Goal: Task Accomplishment & Management: Manage account settings

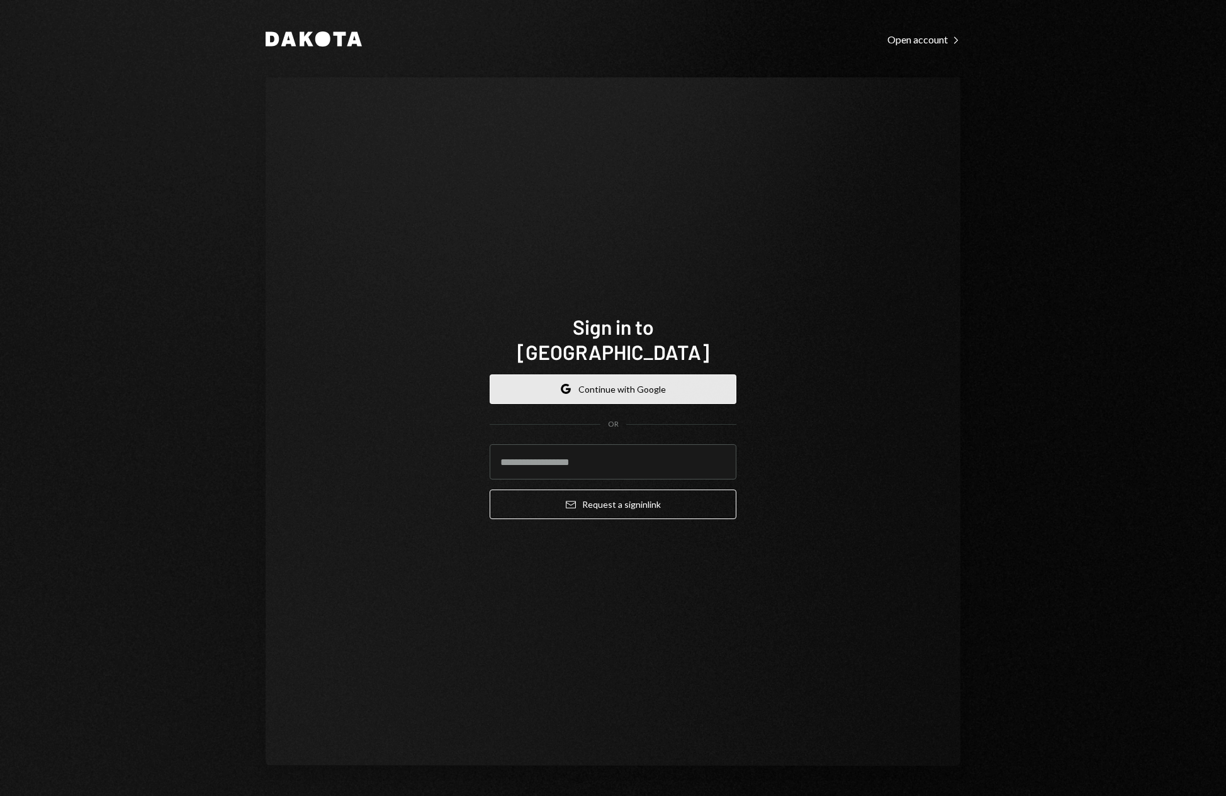
click at [616, 375] on button "Google Continue with Google" at bounding box center [613, 389] width 247 height 30
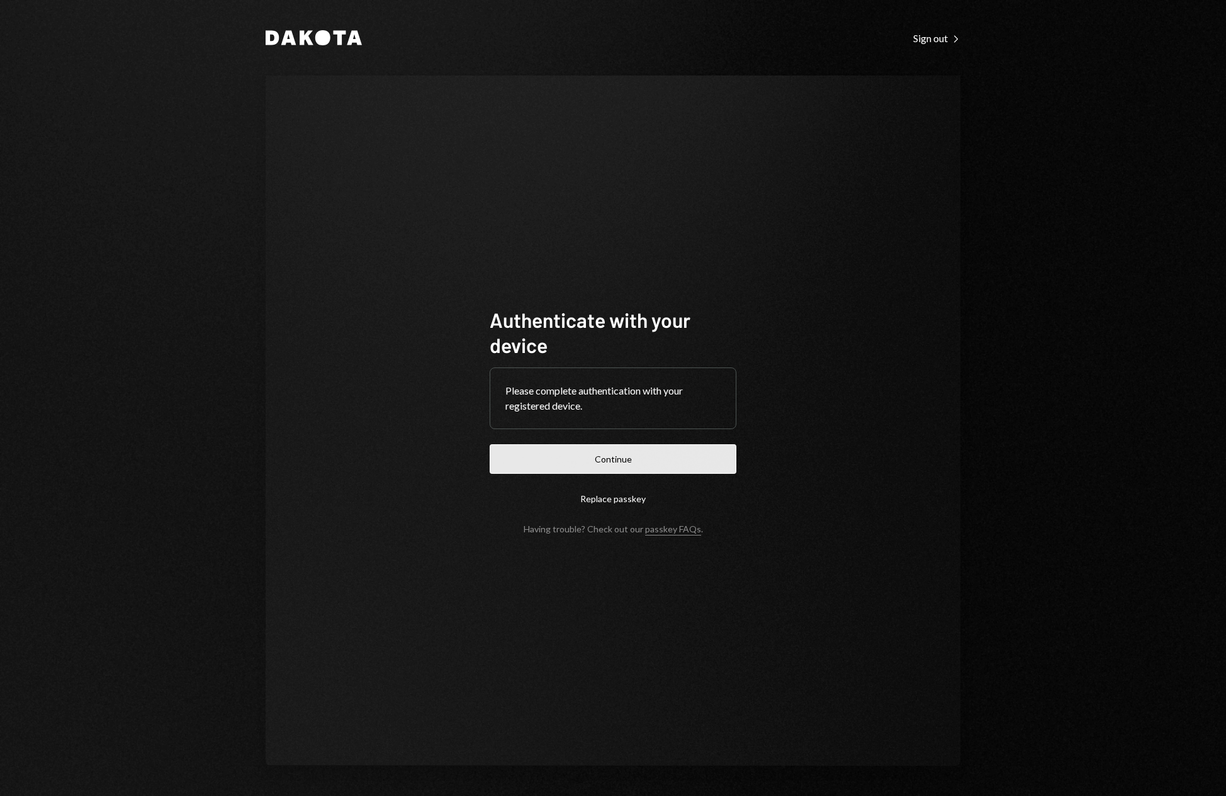
click at [618, 459] on button "Continue" at bounding box center [613, 459] width 247 height 30
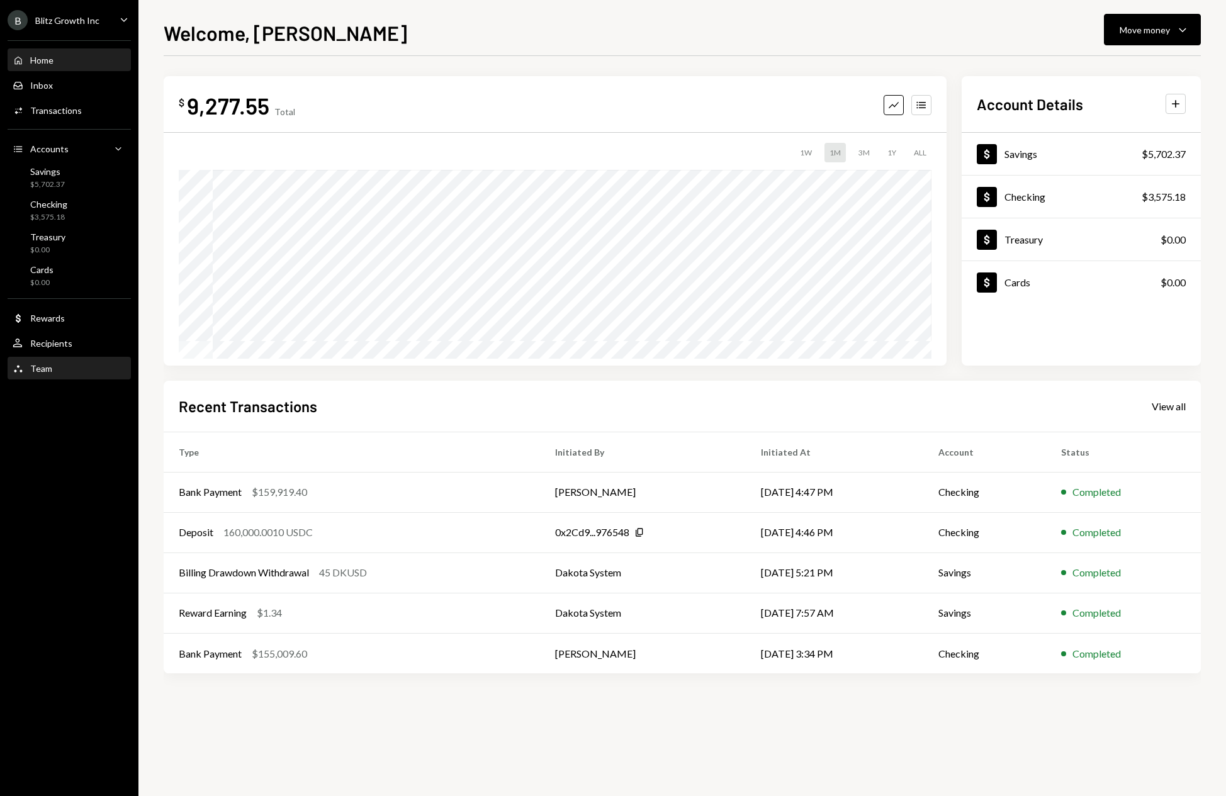
click at [66, 365] on div "Team Team" at bounding box center [69, 368] width 113 height 11
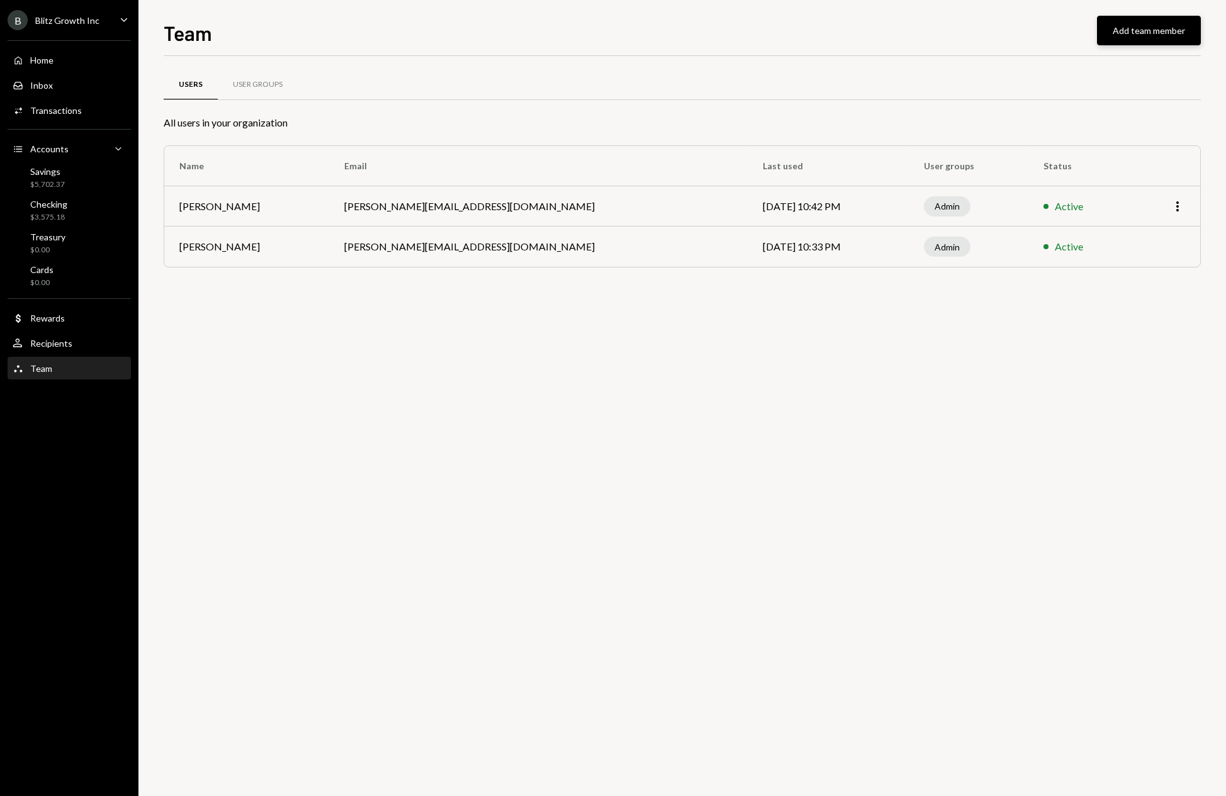
click at [1165, 35] on button "Add team member" at bounding box center [1149, 31] width 104 height 30
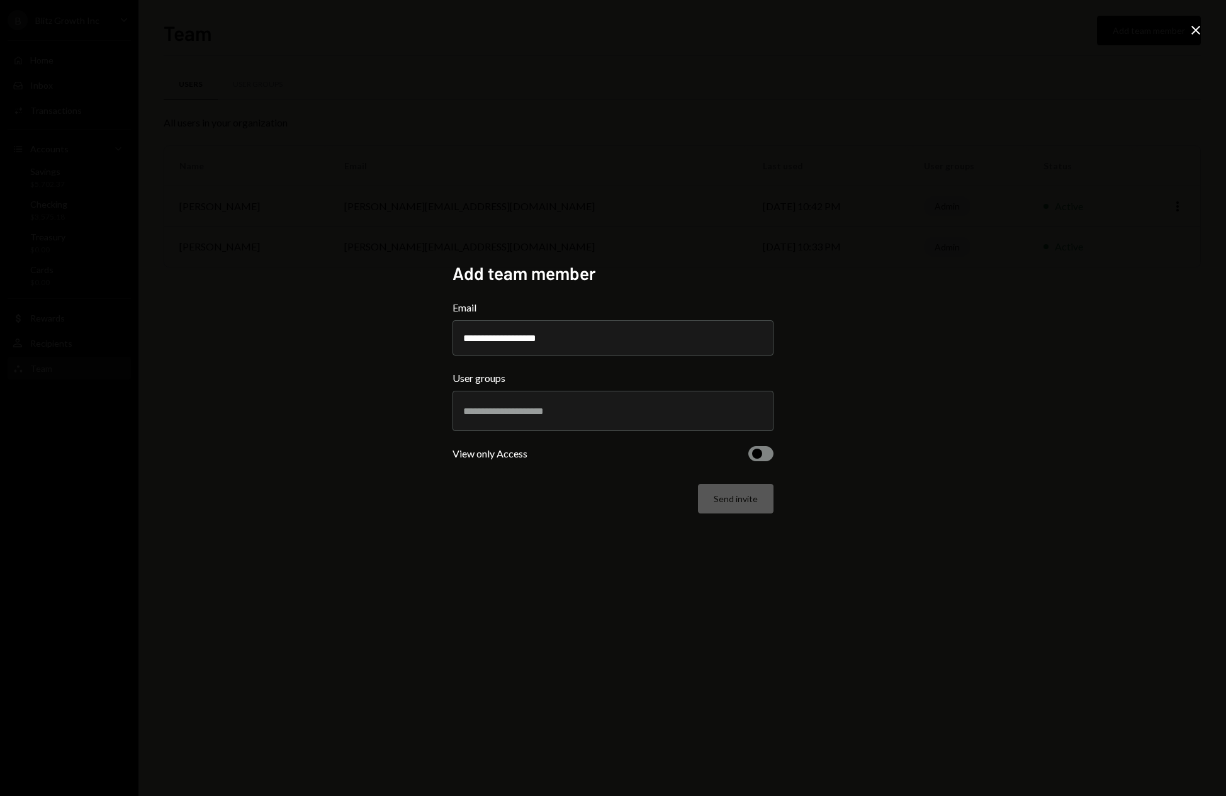
type input "**********"
click at [638, 410] on input "text" at bounding box center [613, 410] width 300 height 11
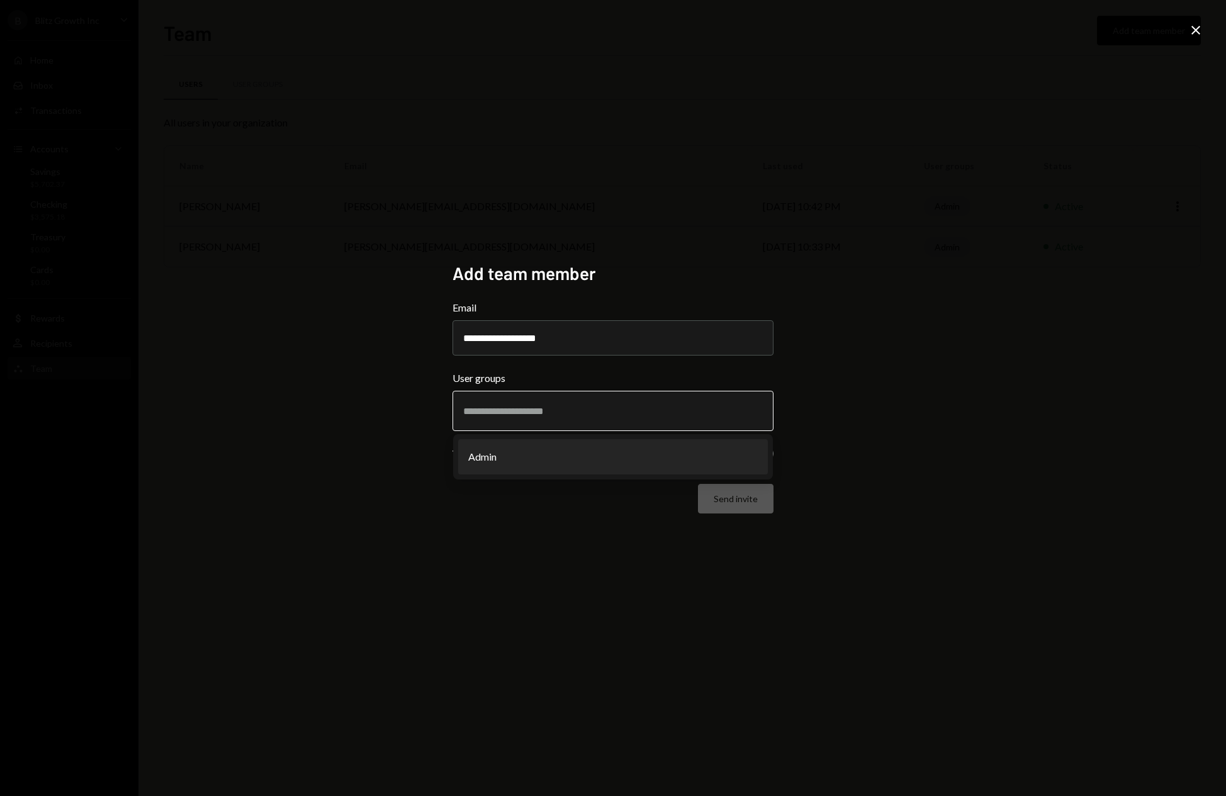
click at [637, 456] on li "Admin" at bounding box center [613, 456] width 310 height 35
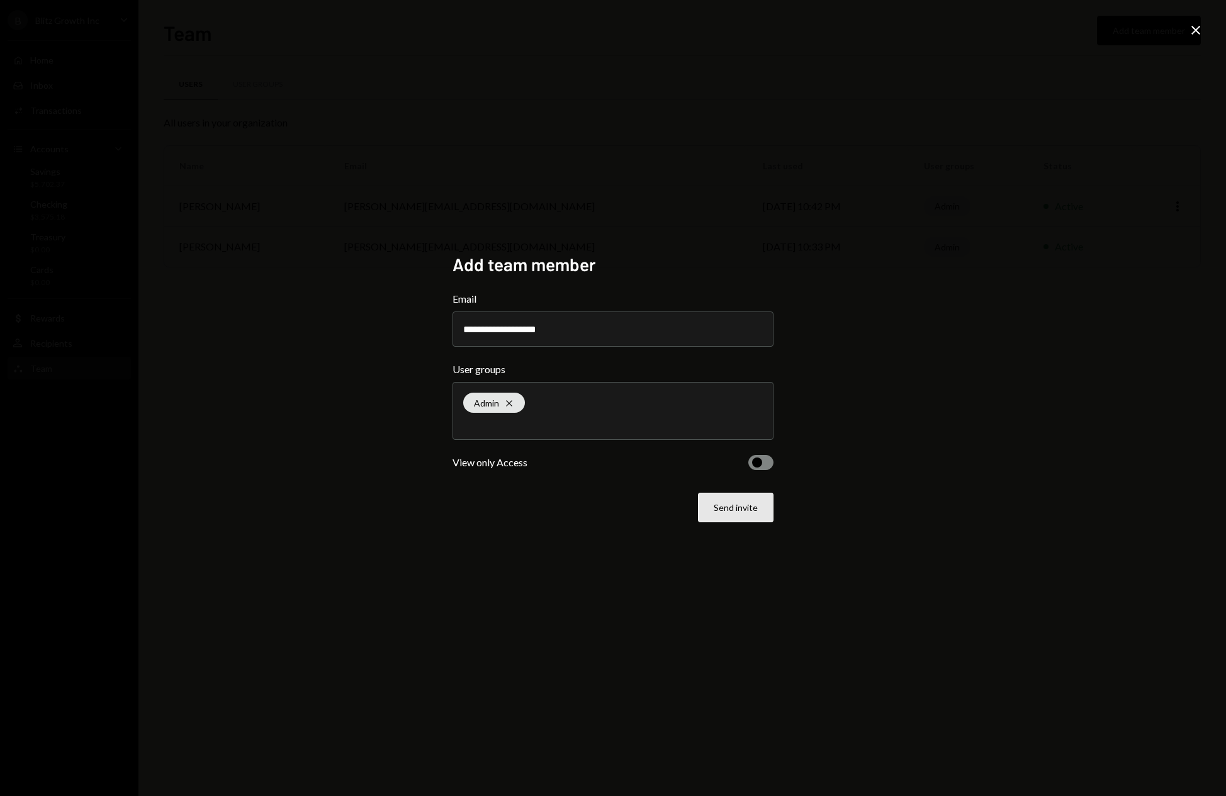
click at [753, 519] on button "Send invite" at bounding box center [736, 508] width 76 height 30
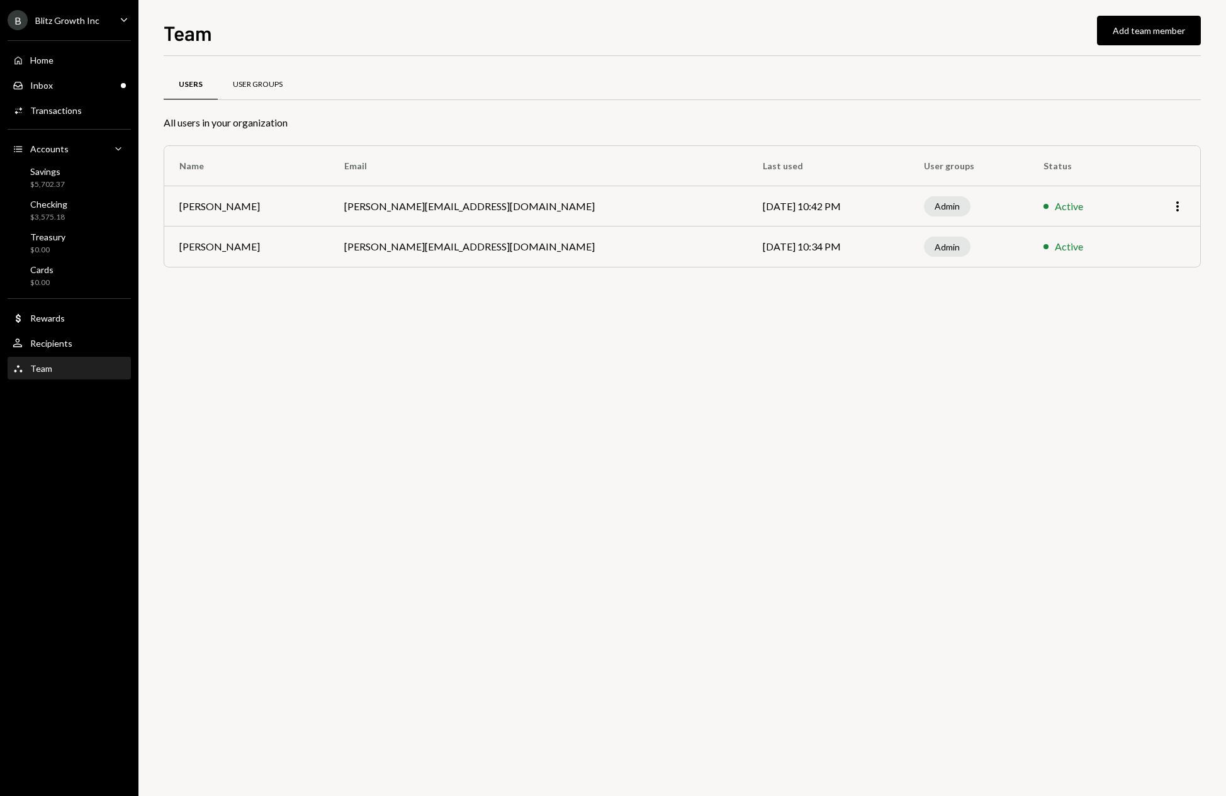
click at [273, 86] on div "User Groups" at bounding box center [258, 84] width 50 height 11
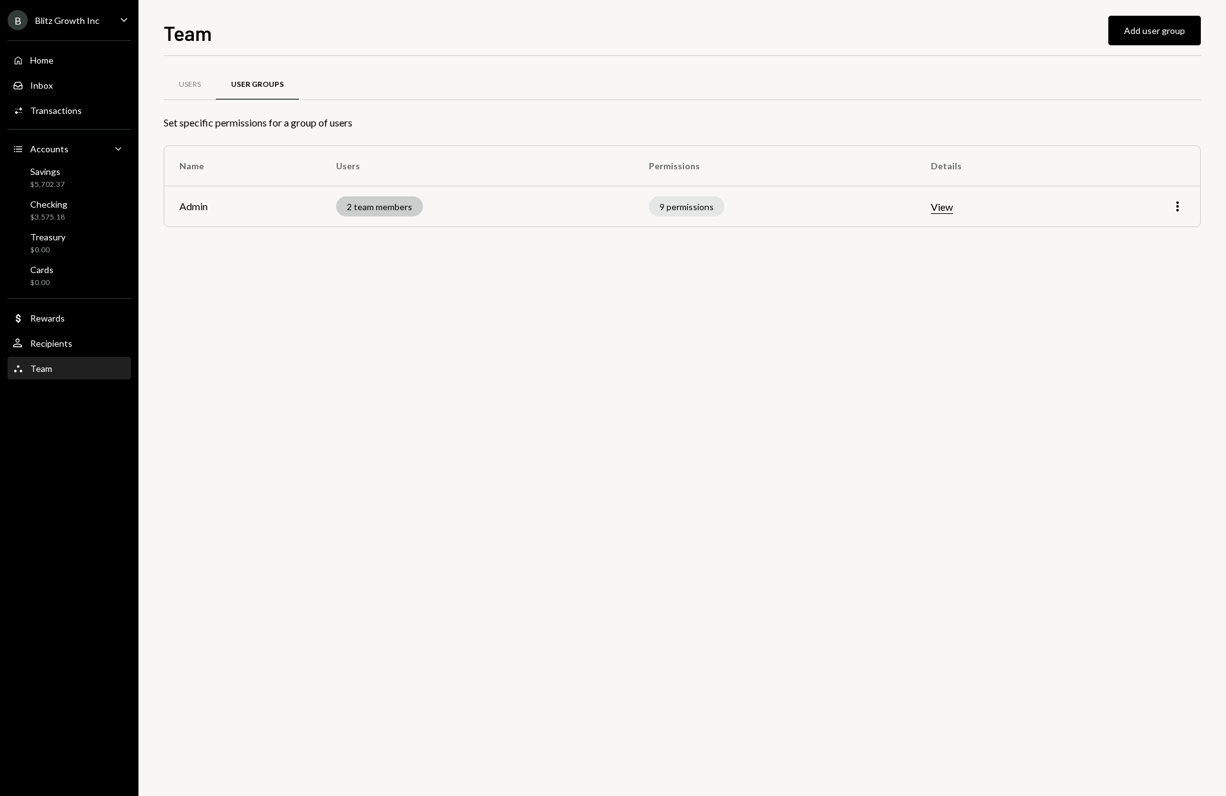
click at [391, 210] on div "2 team members" at bounding box center [379, 206] width 87 height 20
click at [1179, 207] on icon "More" at bounding box center [1177, 206] width 15 height 15
click at [1167, 232] on div "Edit" at bounding box center [1148, 233] width 63 height 22
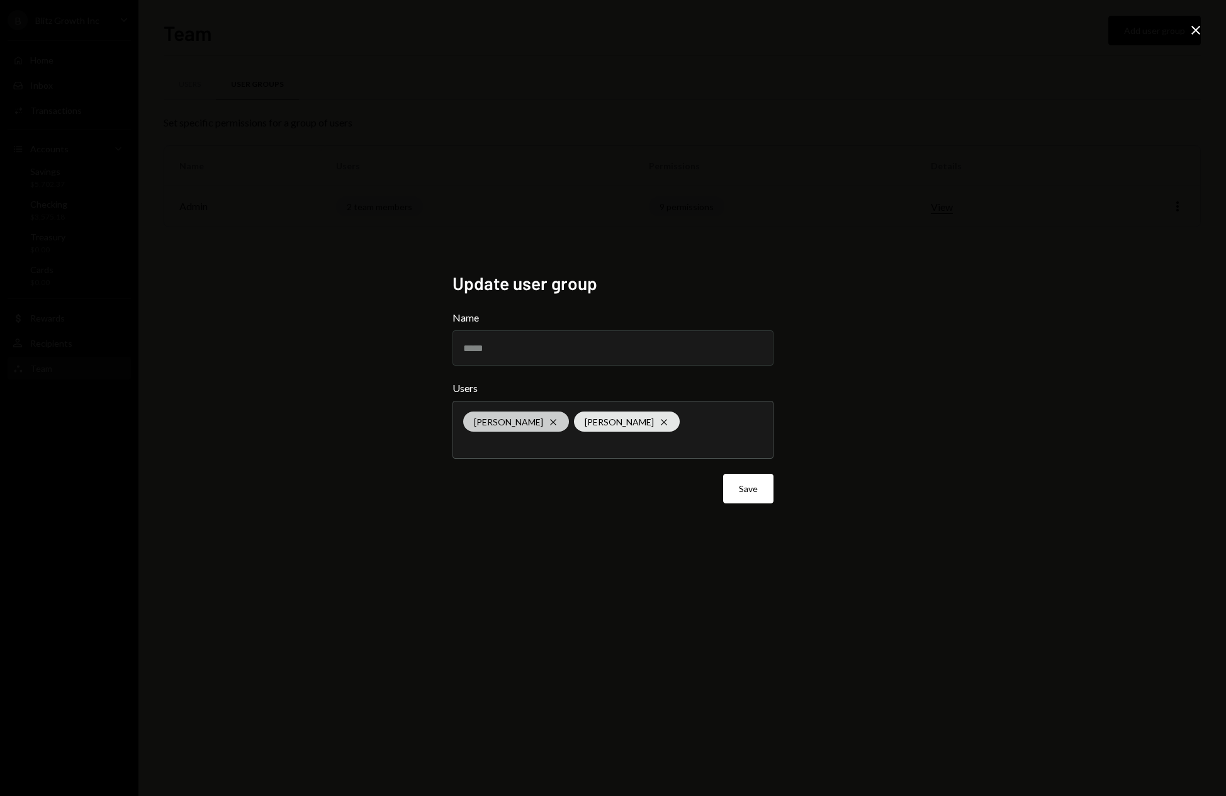
click at [550, 420] on icon at bounding box center [553, 422] width 6 height 6
click at [1192, 29] on icon "Close" at bounding box center [1195, 30] width 15 height 15
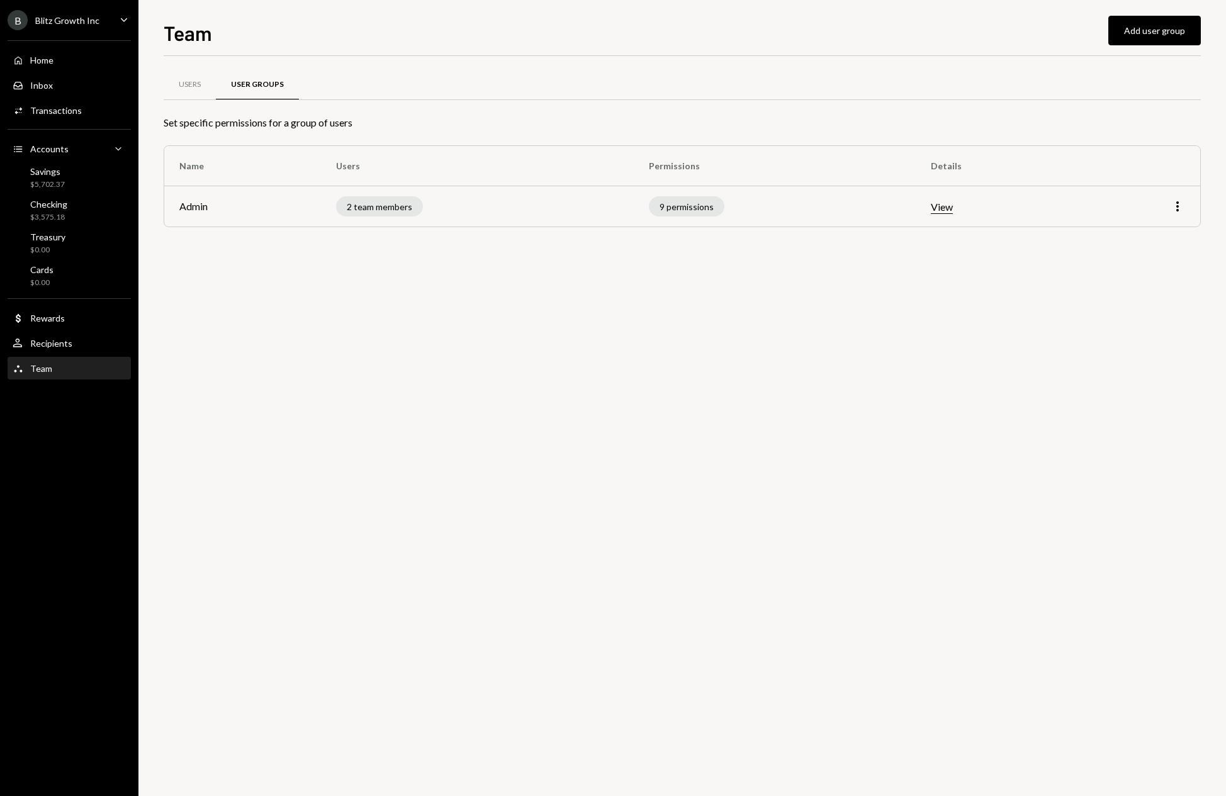
click at [827, 373] on div "Users User Groups Set specific permissions for a group of users Name Users Perm…" at bounding box center [682, 426] width 1037 height 740
click at [1154, 35] on button "Add user group" at bounding box center [1154, 31] width 93 height 30
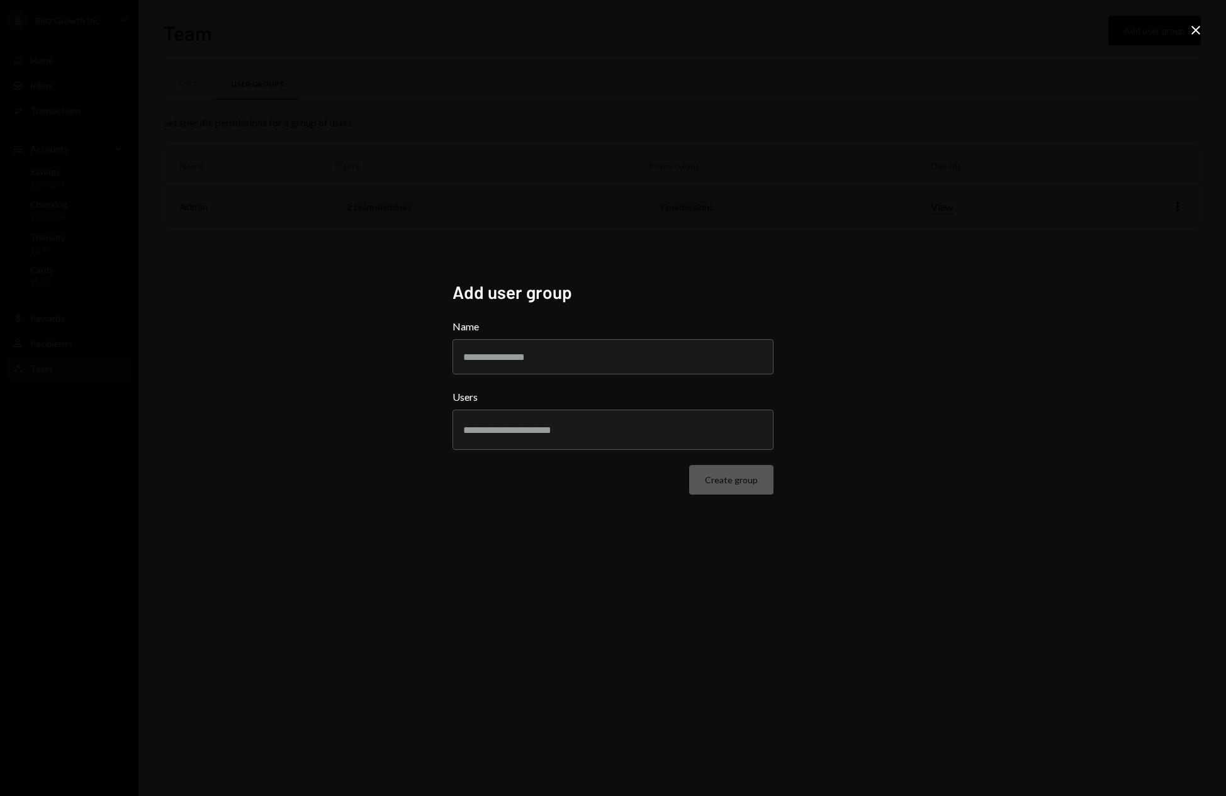
click at [1194, 28] on icon at bounding box center [1195, 30] width 9 height 9
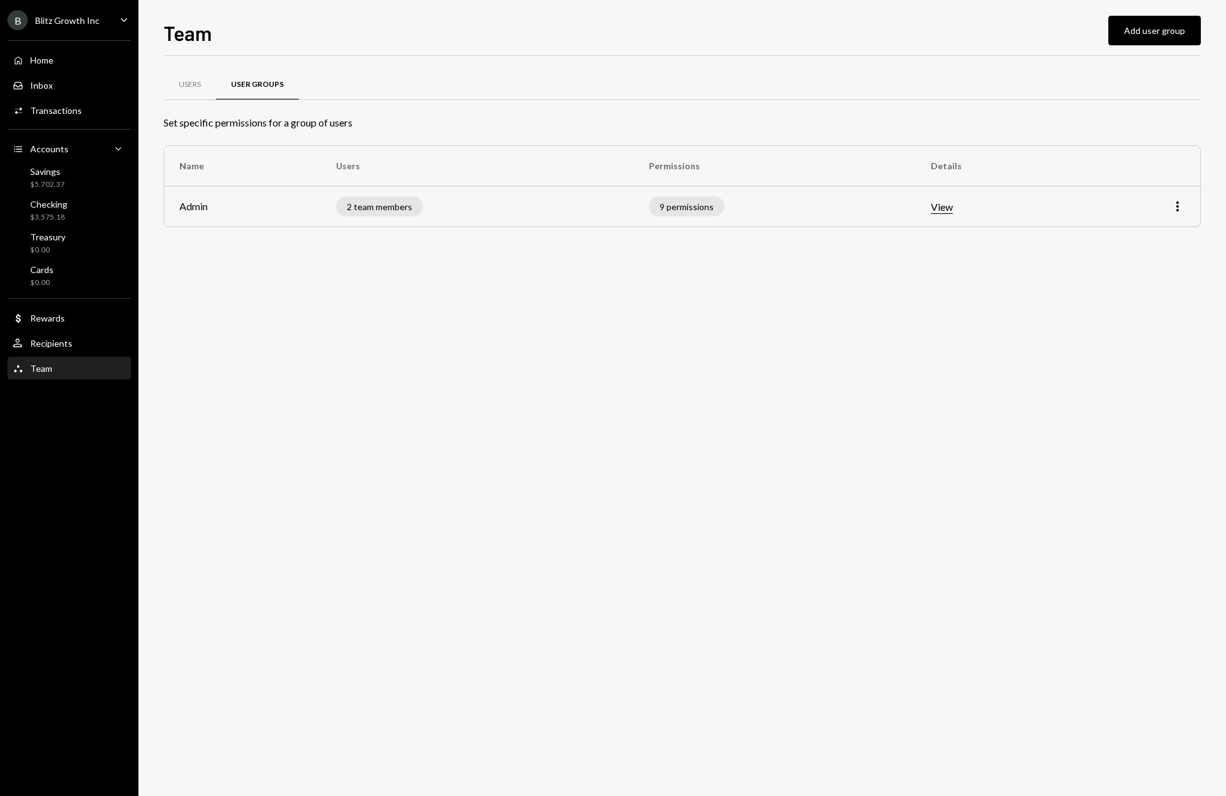
click at [551, 427] on div "Users User Groups Set specific permissions for a group of users Name Users Perm…" at bounding box center [682, 426] width 1037 height 740
click at [81, 63] on div "Home Home" at bounding box center [69, 60] width 113 height 11
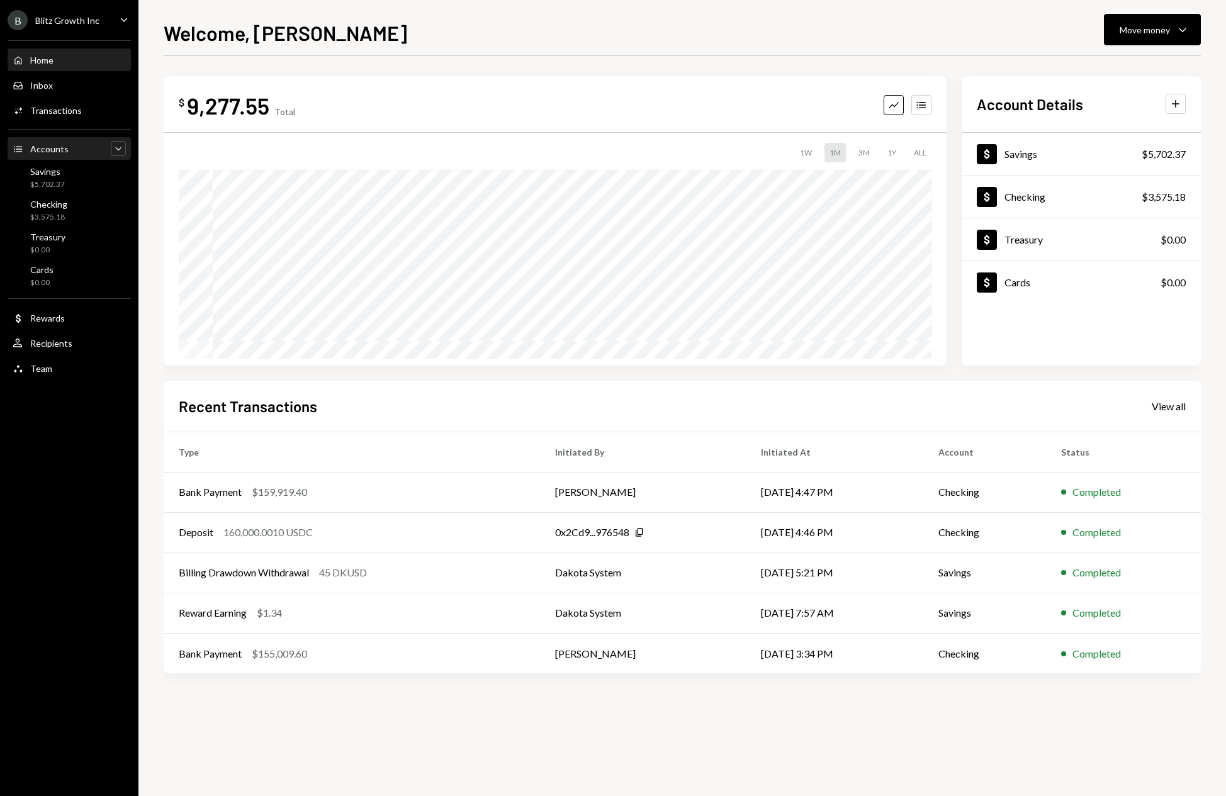
click at [119, 145] on icon "Caret Down" at bounding box center [118, 148] width 13 height 13
click at [119, 145] on icon "Caret Up" at bounding box center [118, 148] width 13 height 13
click at [119, 145] on icon "Caret Down" at bounding box center [118, 148] width 13 height 13
click at [119, 145] on icon "Caret Up" at bounding box center [118, 148] width 13 height 13
click at [1185, 30] on icon "Caret Down" at bounding box center [1182, 29] width 15 height 15
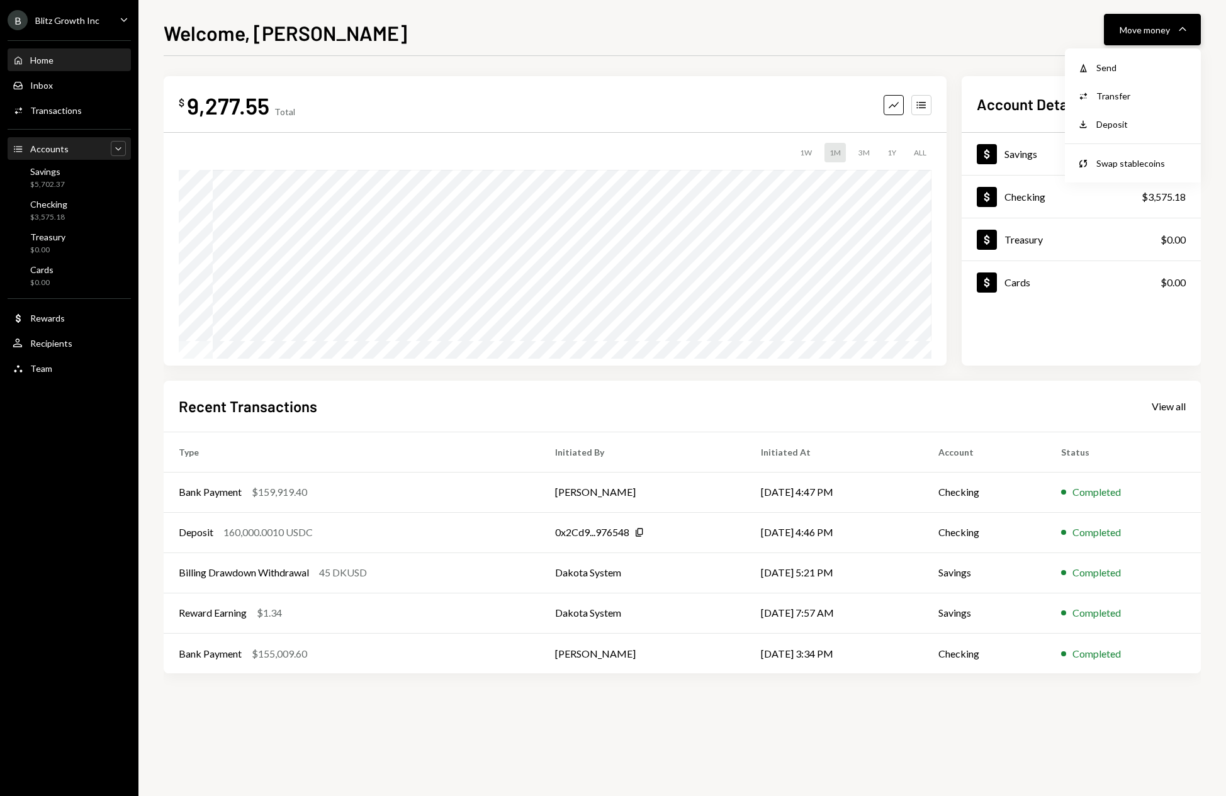
click at [1185, 30] on icon "Caret Down" at bounding box center [1182, 29] width 15 height 15
click at [25, 149] on div "Accounts Accounts" at bounding box center [41, 149] width 56 height 11
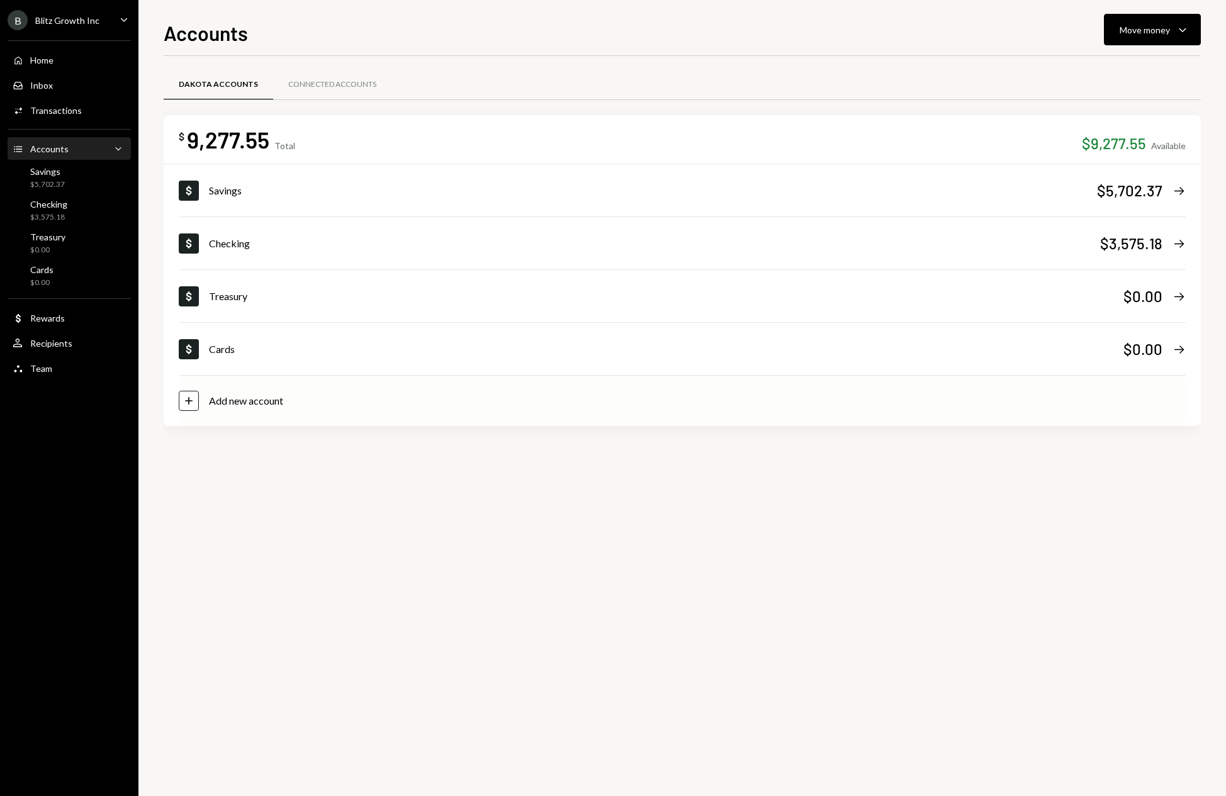
click at [246, 406] on div "Add new account" at bounding box center [246, 400] width 74 height 15
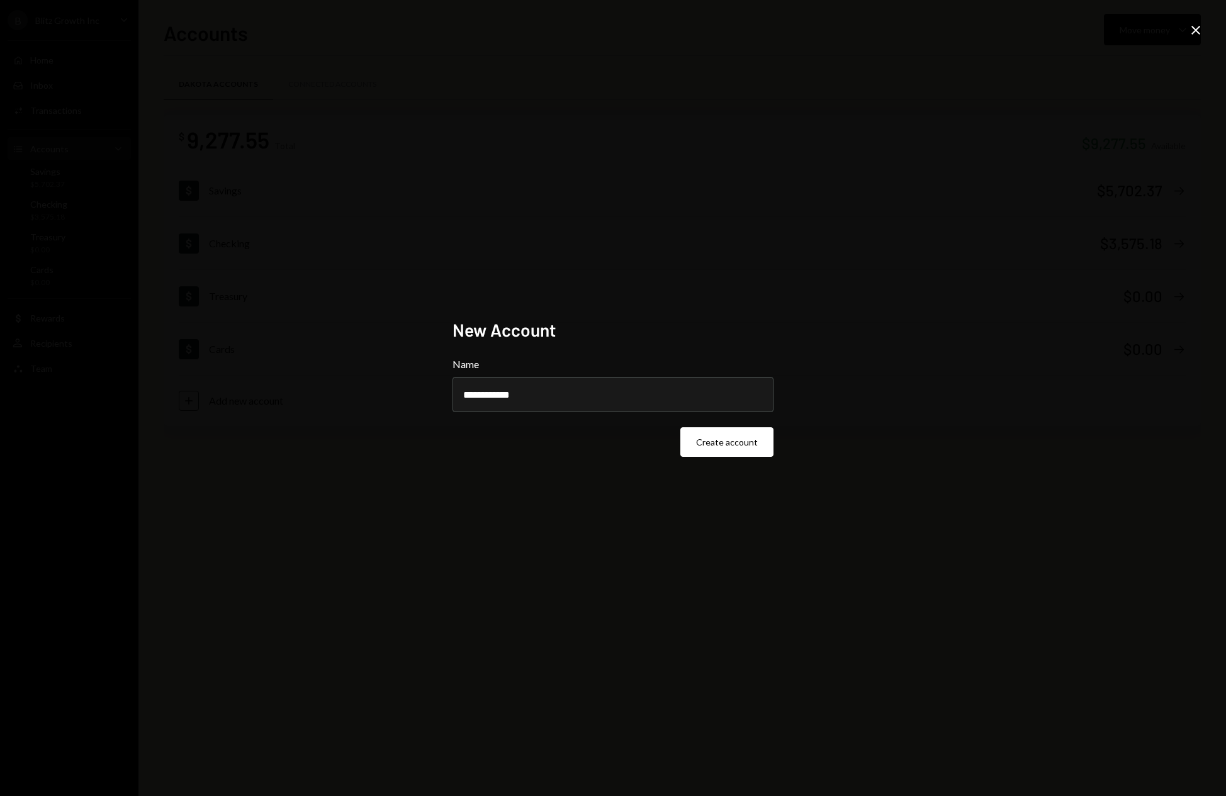
type input "**********"
click at [680, 427] on button "Create account" at bounding box center [726, 442] width 93 height 30
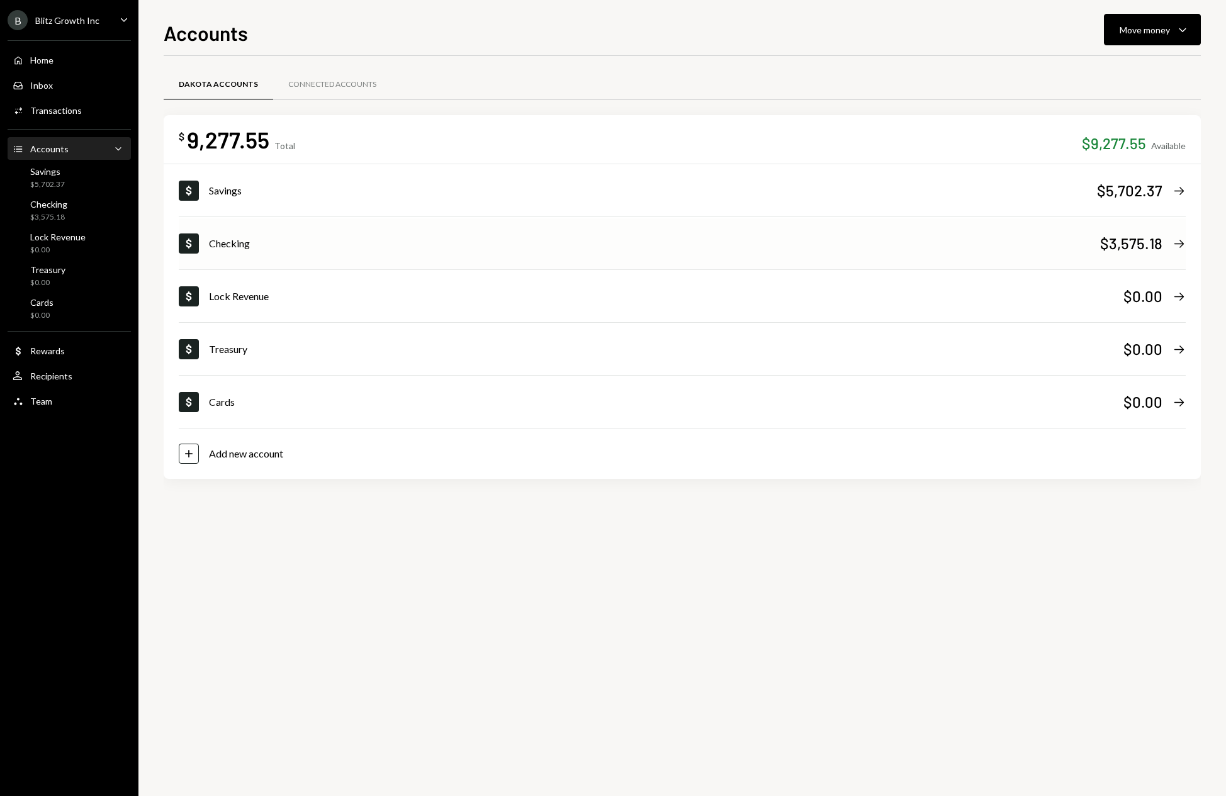
click at [718, 245] on div "Checking" at bounding box center [654, 243] width 891 height 15
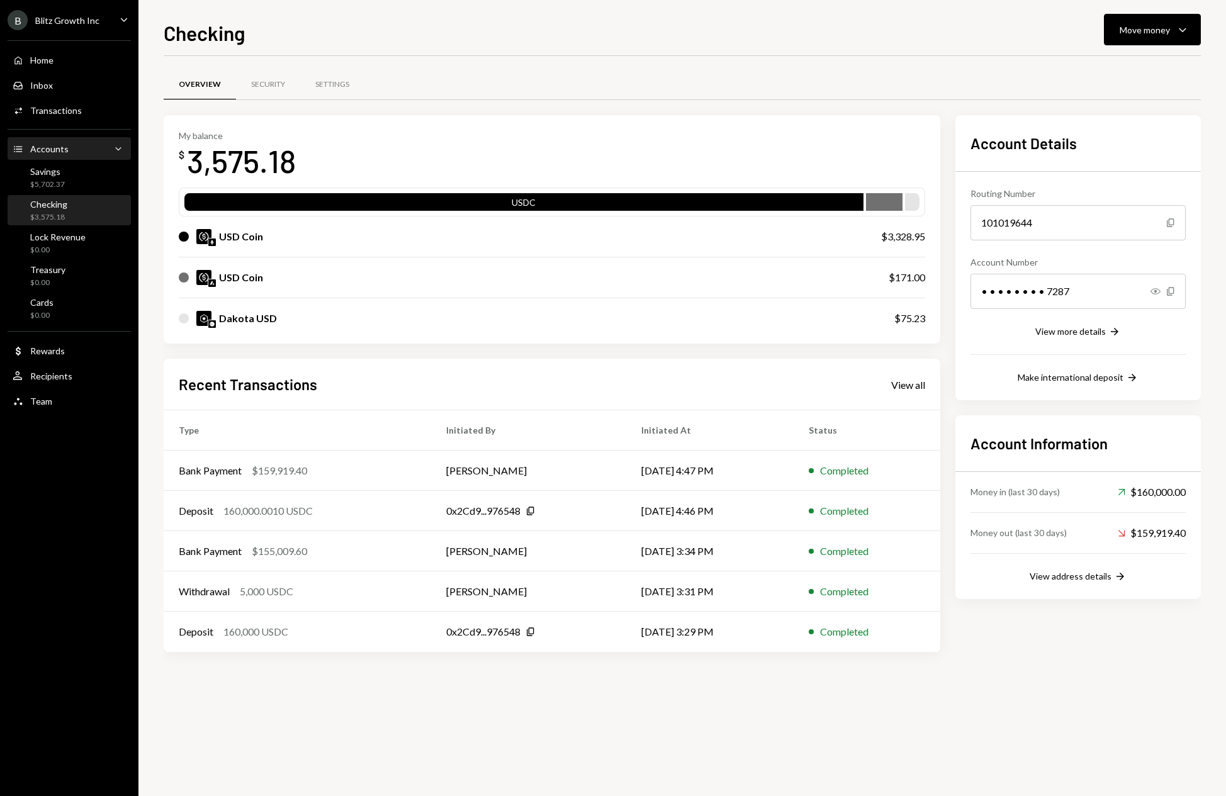
click at [98, 147] on div "Accounts Accounts Caret Down" at bounding box center [69, 149] width 113 height 14
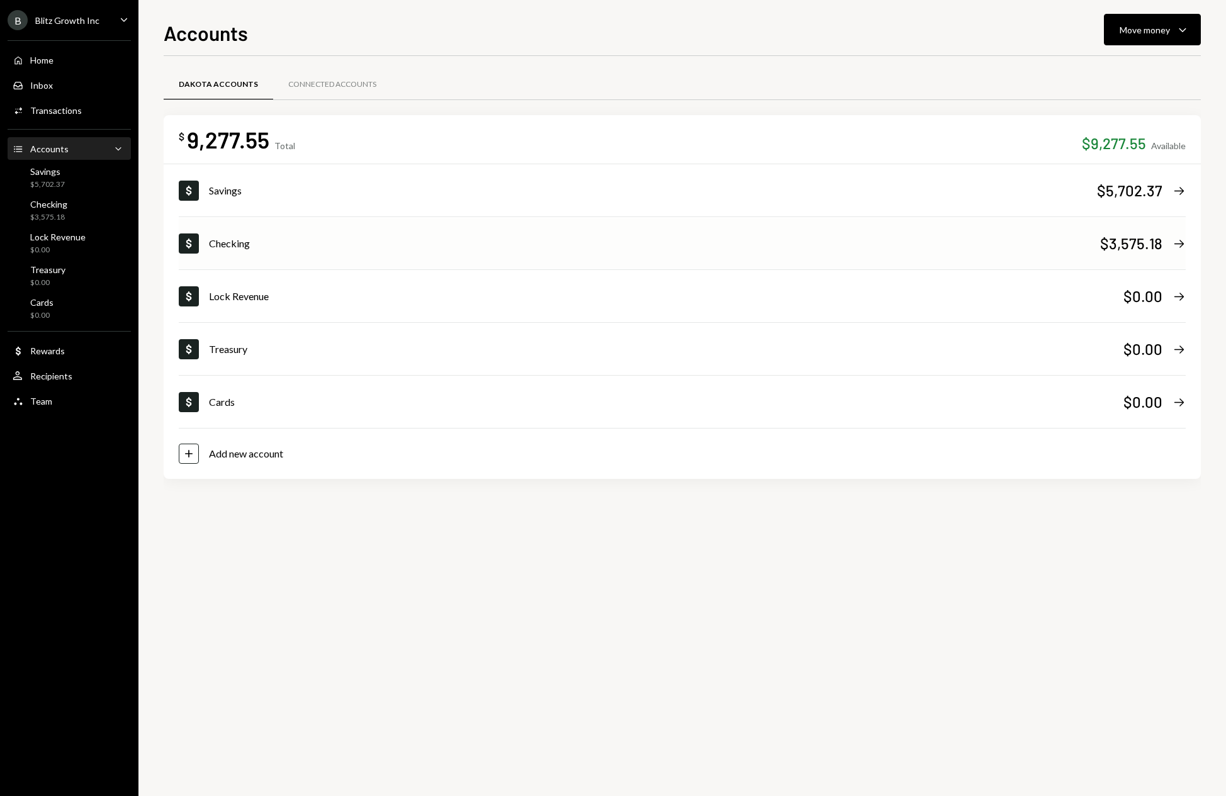
click at [1110, 250] on div "$3,575.18" at bounding box center [1131, 243] width 62 height 21
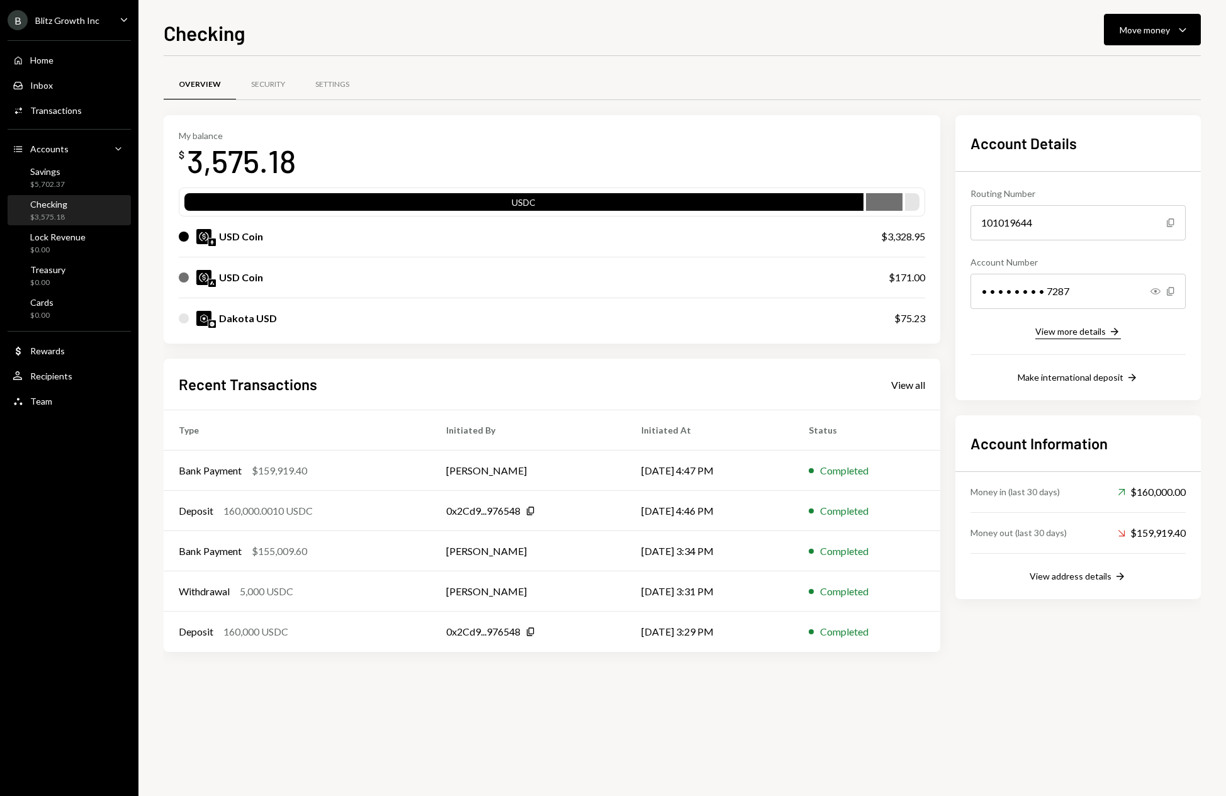
click at [1097, 332] on div "View more details" at bounding box center [1070, 331] width 70 height 11
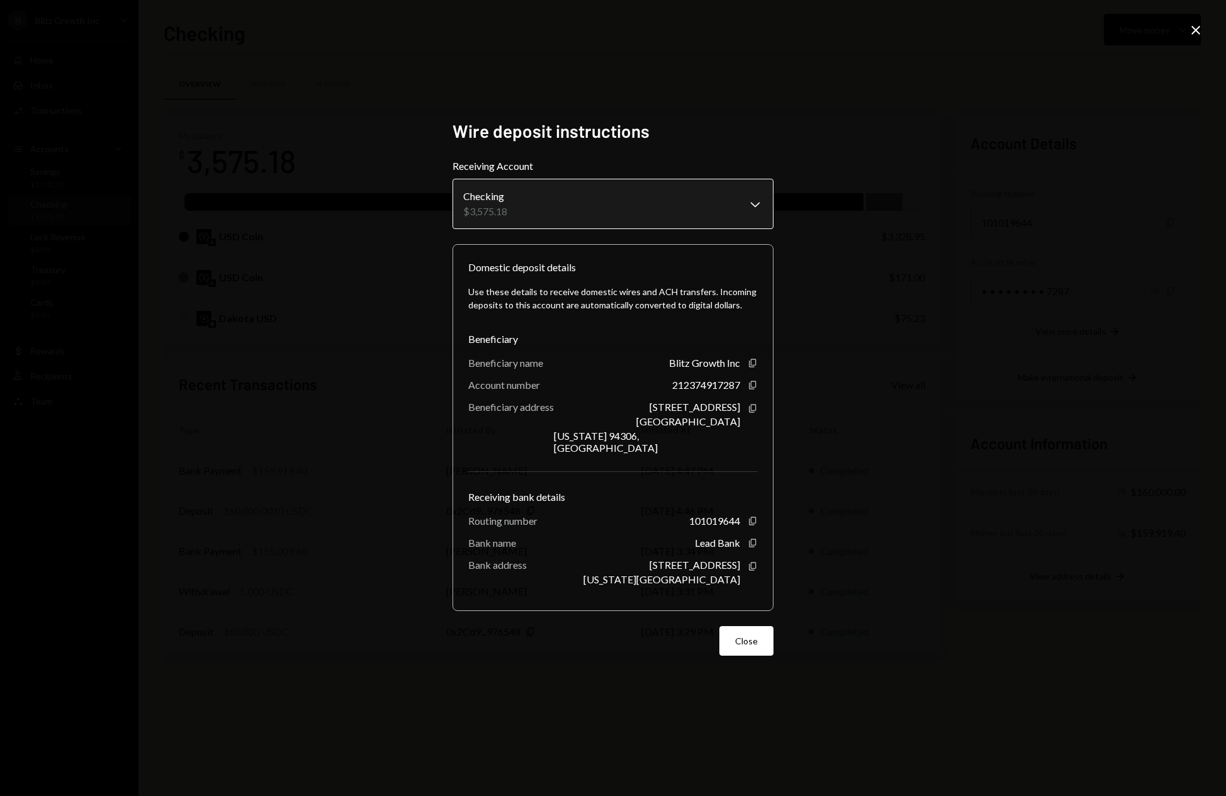
click at [735, 209] on body "B Blitz Growth Inc Caret Down Home Home Inbox Inbox Activities Transactions Acc…" at bounding box center [613, 398] width 1226 height 796
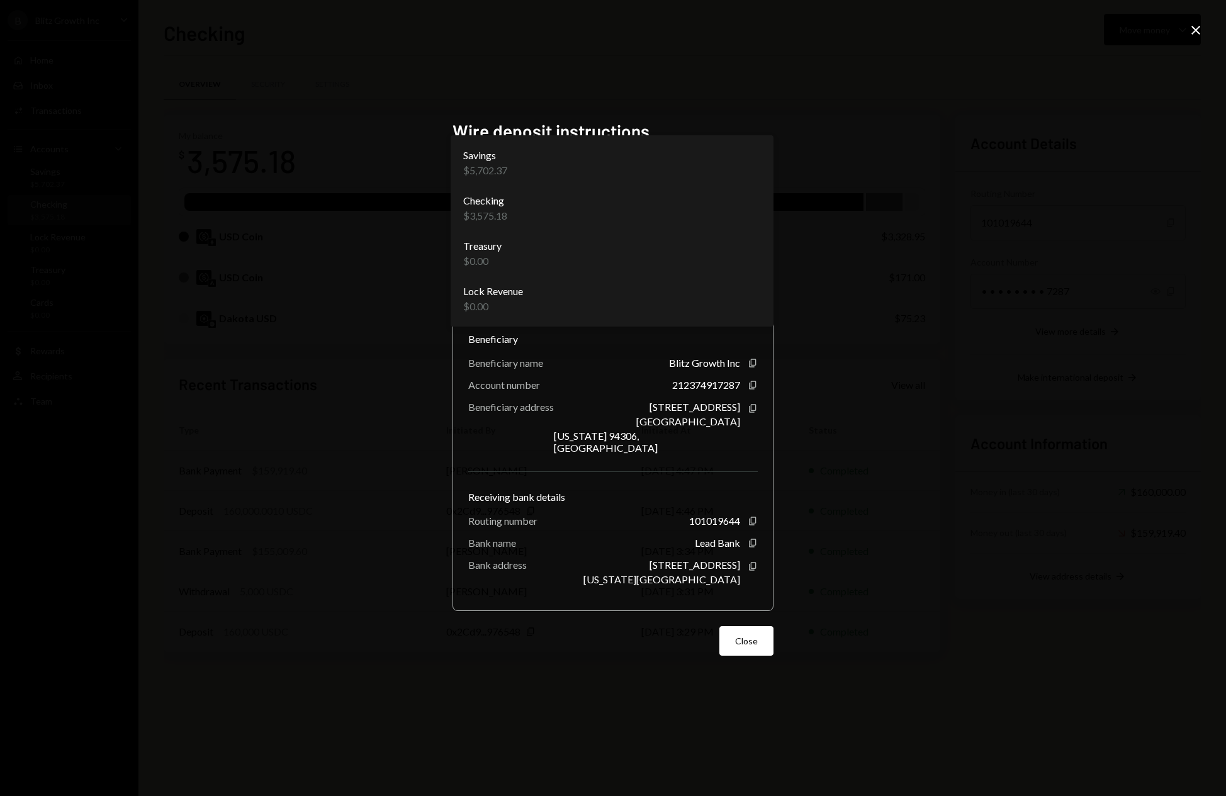
click at [870, 89] on div "**********" at bounding box center [613, 398] width 1226 height 796
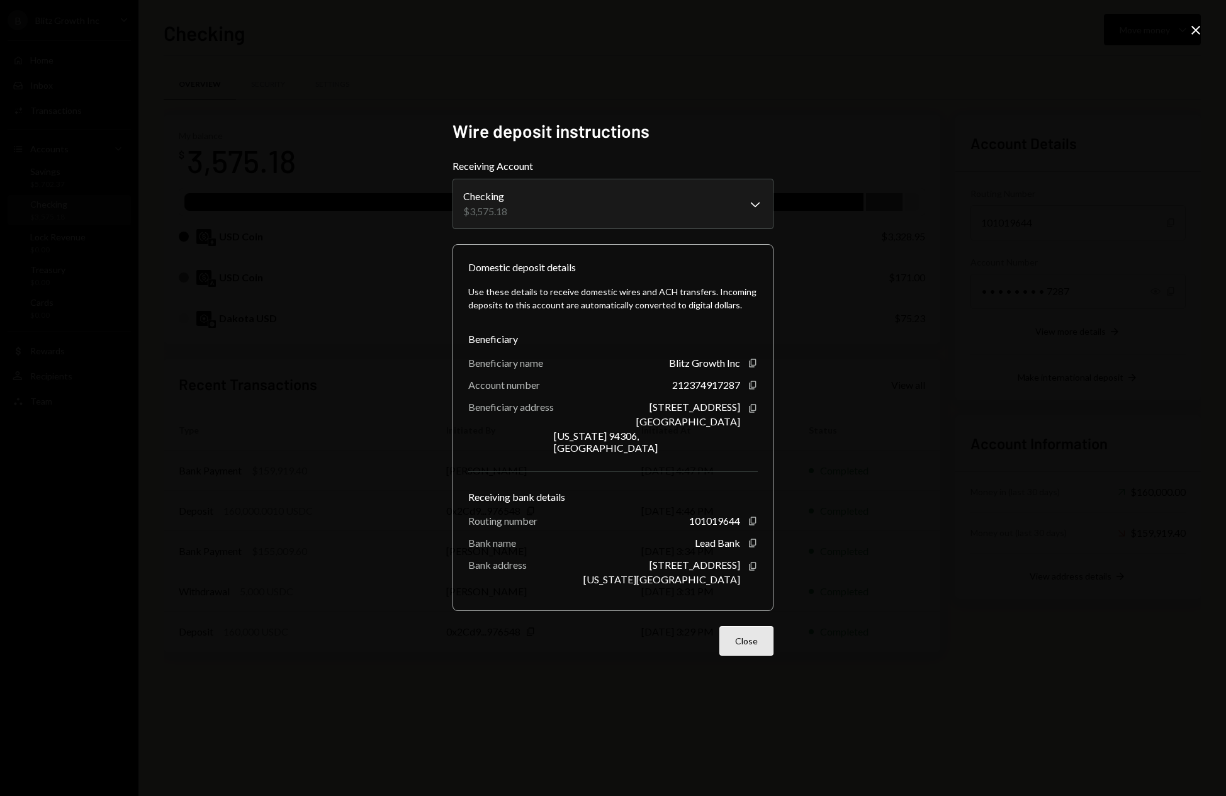
click at [755, 651] on div "**********" at bounding box center [613, 398] width 321 height 556
click at [758, 646] on button "Close" at bounding box center [746, 641] width 54 height 30
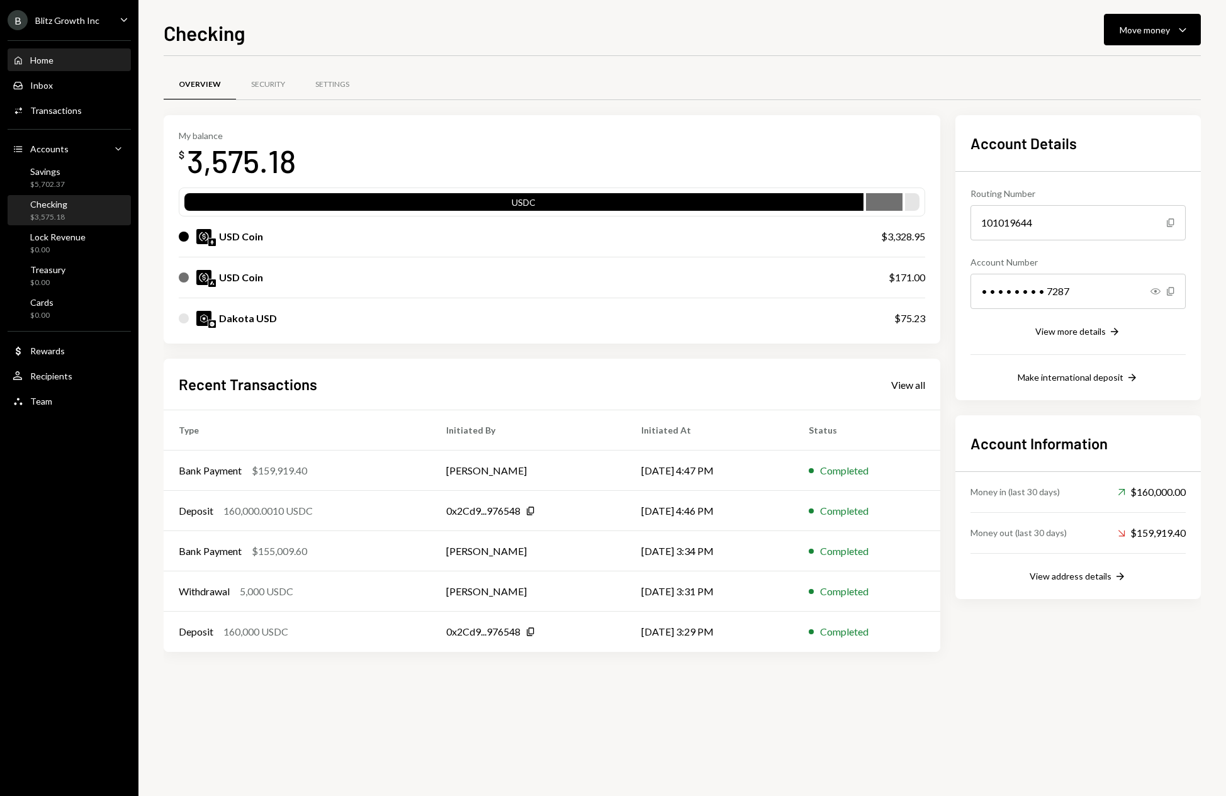
click at [45, 58] on div "Home" at bounding box center [41, 60] width 23 height 11
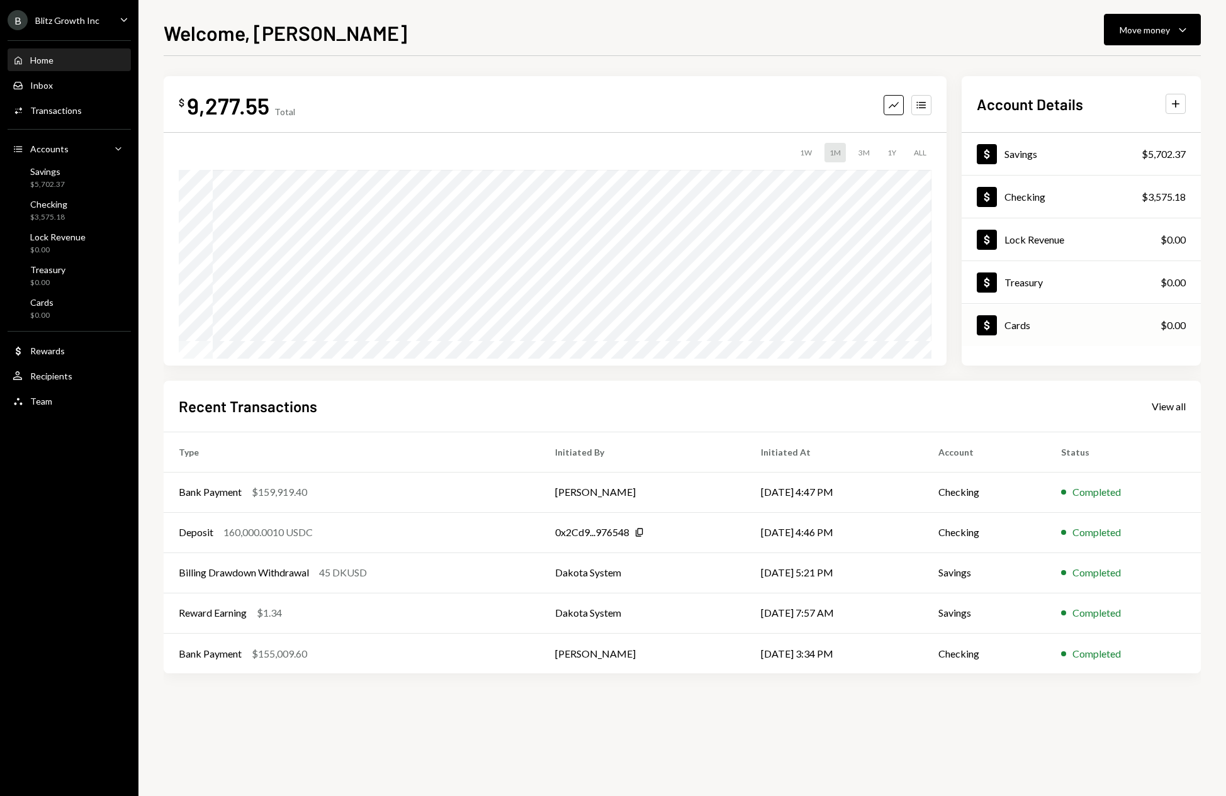
click at [1055, 334] on div "Dollar Cards $0.00" at bounding box center [1081, 325] width 239 height 41
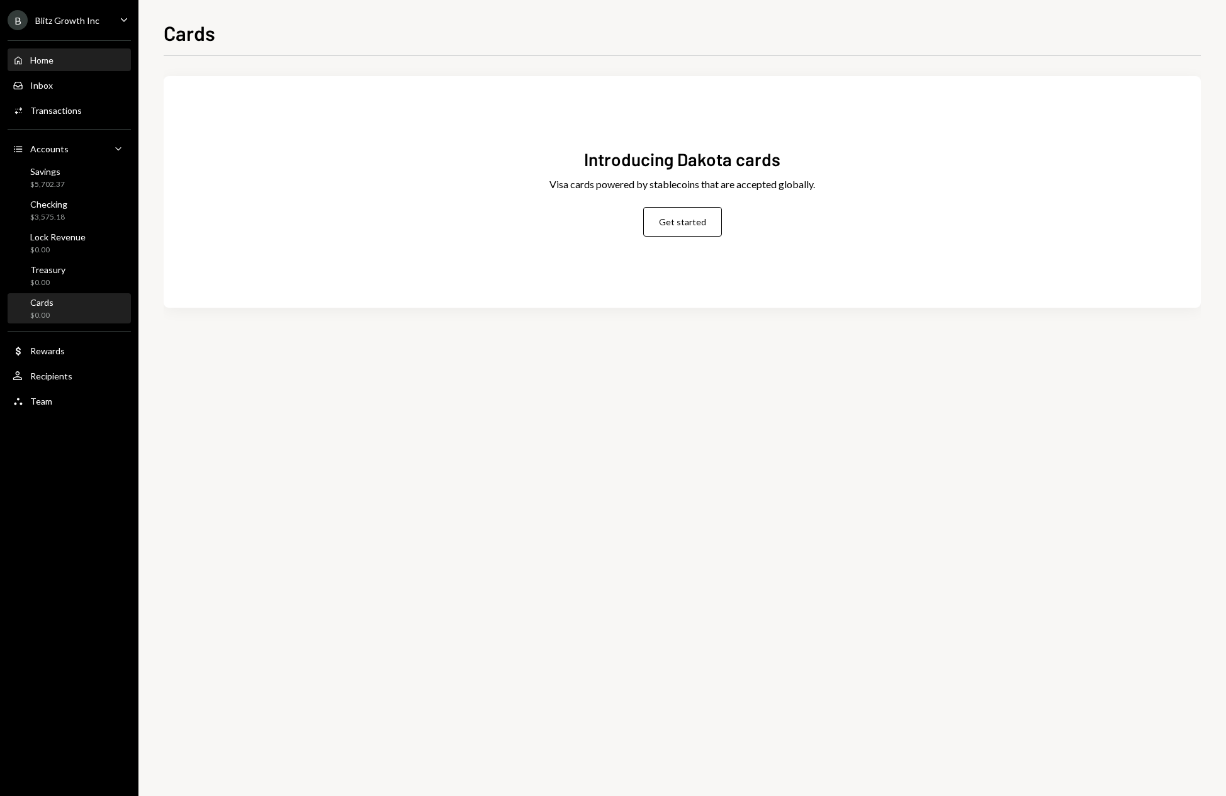
click at [60, 65] on div "Home Home" at bounding box center [69, 60] width 113 height 11
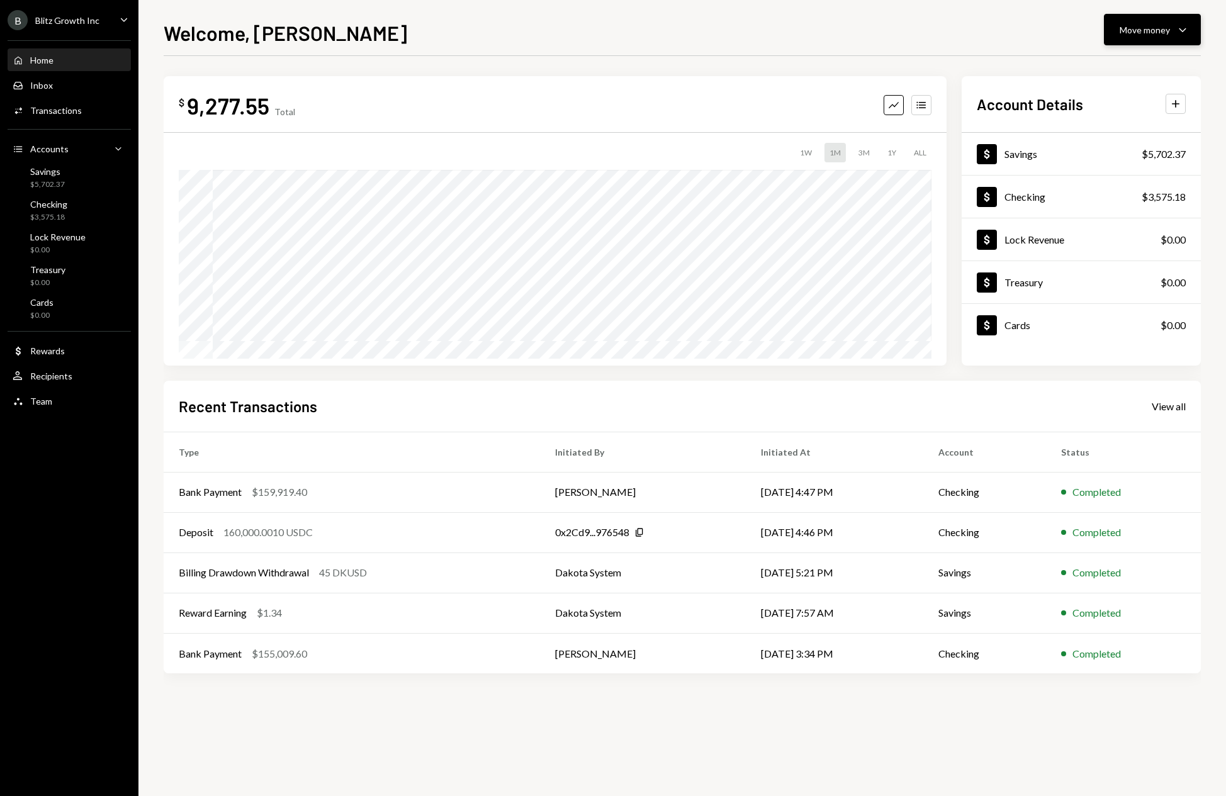
click at [1176, 26] on icon "Caret Down" at bounding box center [1182, 29] width 15 height 15
click at [946, 36] on div "Welcome, [PERSON_NAME] Move money Caret Down" at bounding box center [682, 32] width 1037 height 28
click at [115, 13] on div "B Blitz Growth Inc Caret Down" at bounding box center [69, 20] width 138 height 20
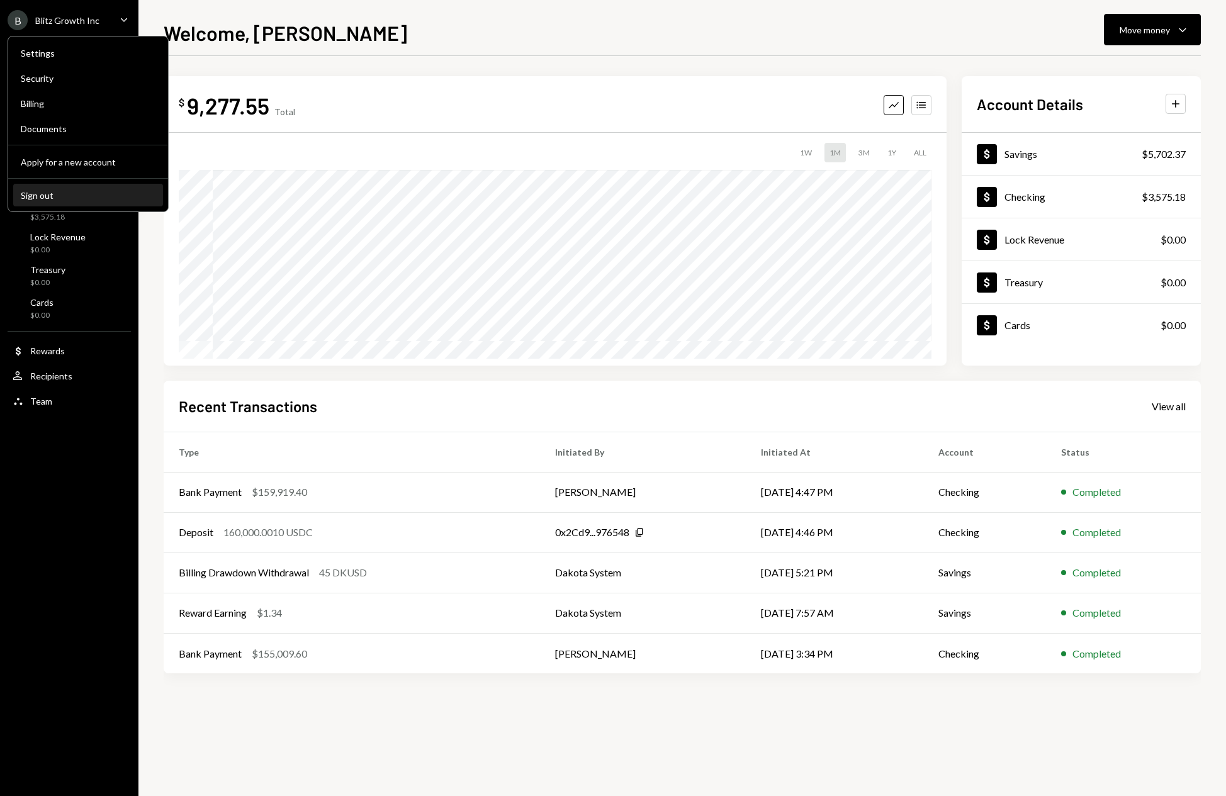
click at [81, 201] on button "Sign out" at bounding box center [88, 195] width 150 height 23
